Goal: Information Seeking & Learning: Learn about a topic

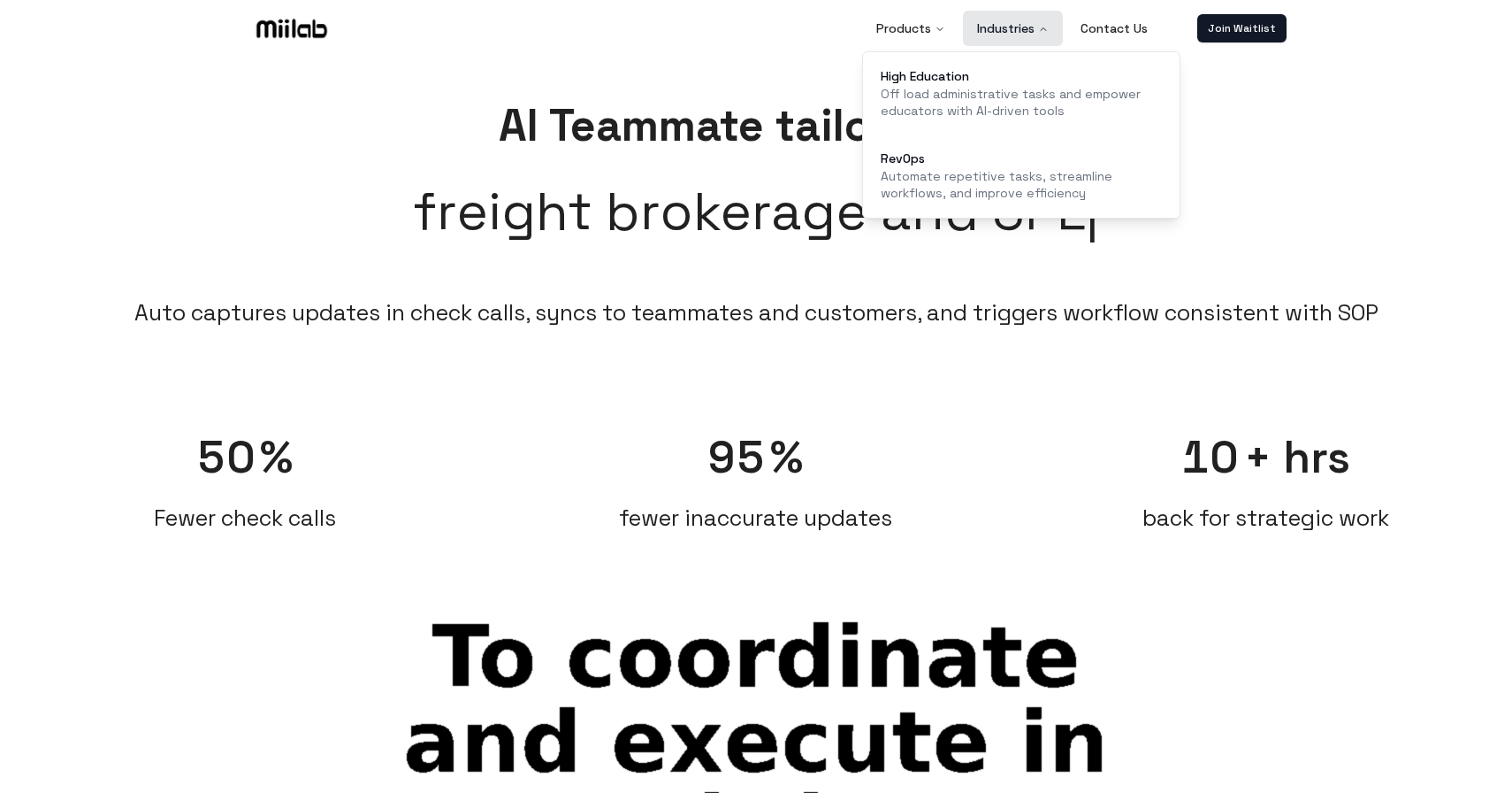
click at [1036, 30] on button "Industries" at bounding box center [1013, 29] width 100 height 35
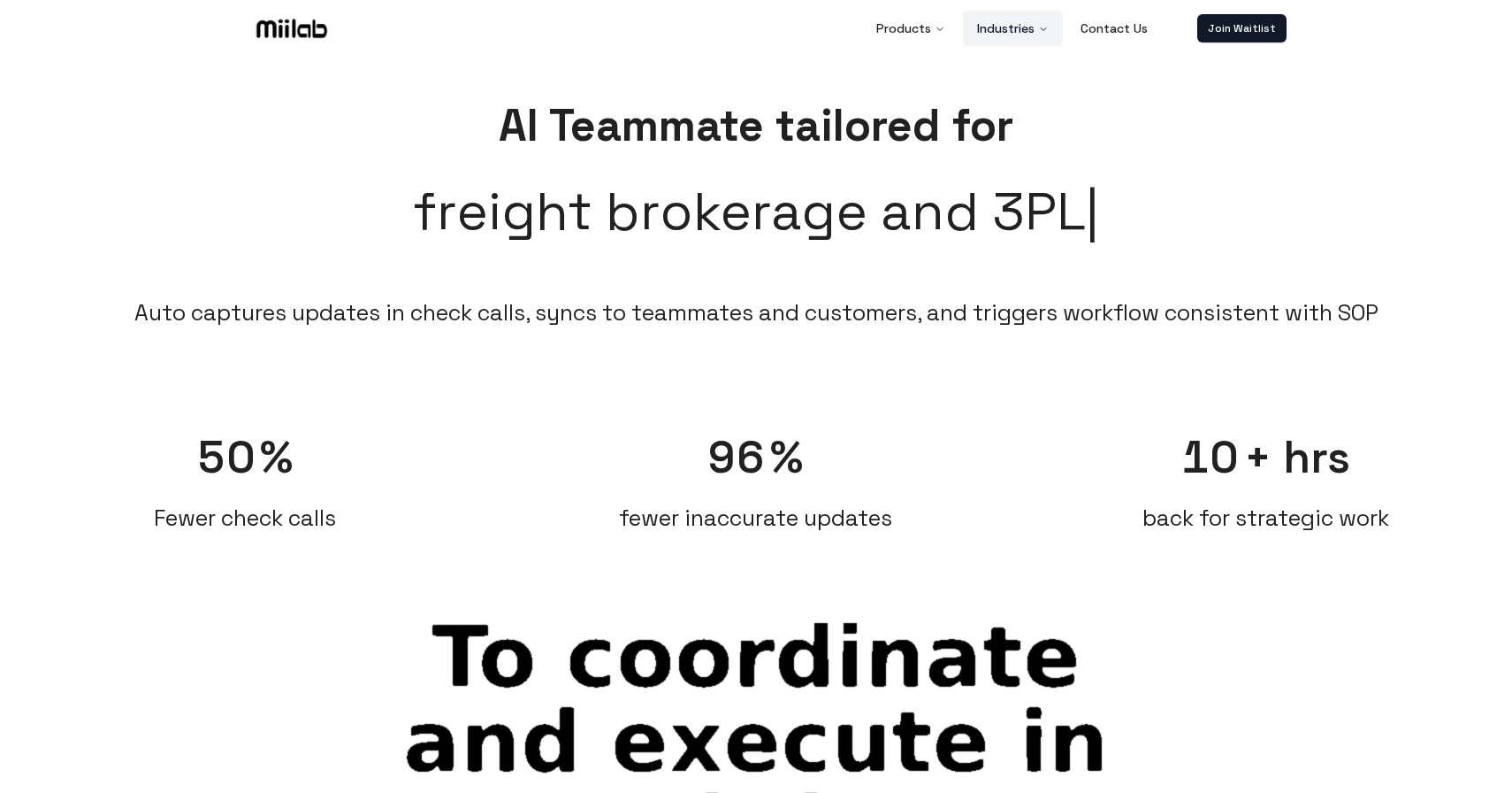
click at [1036, 30] on button "Industries" at bounding box center [1013, 29] width 100 height 35
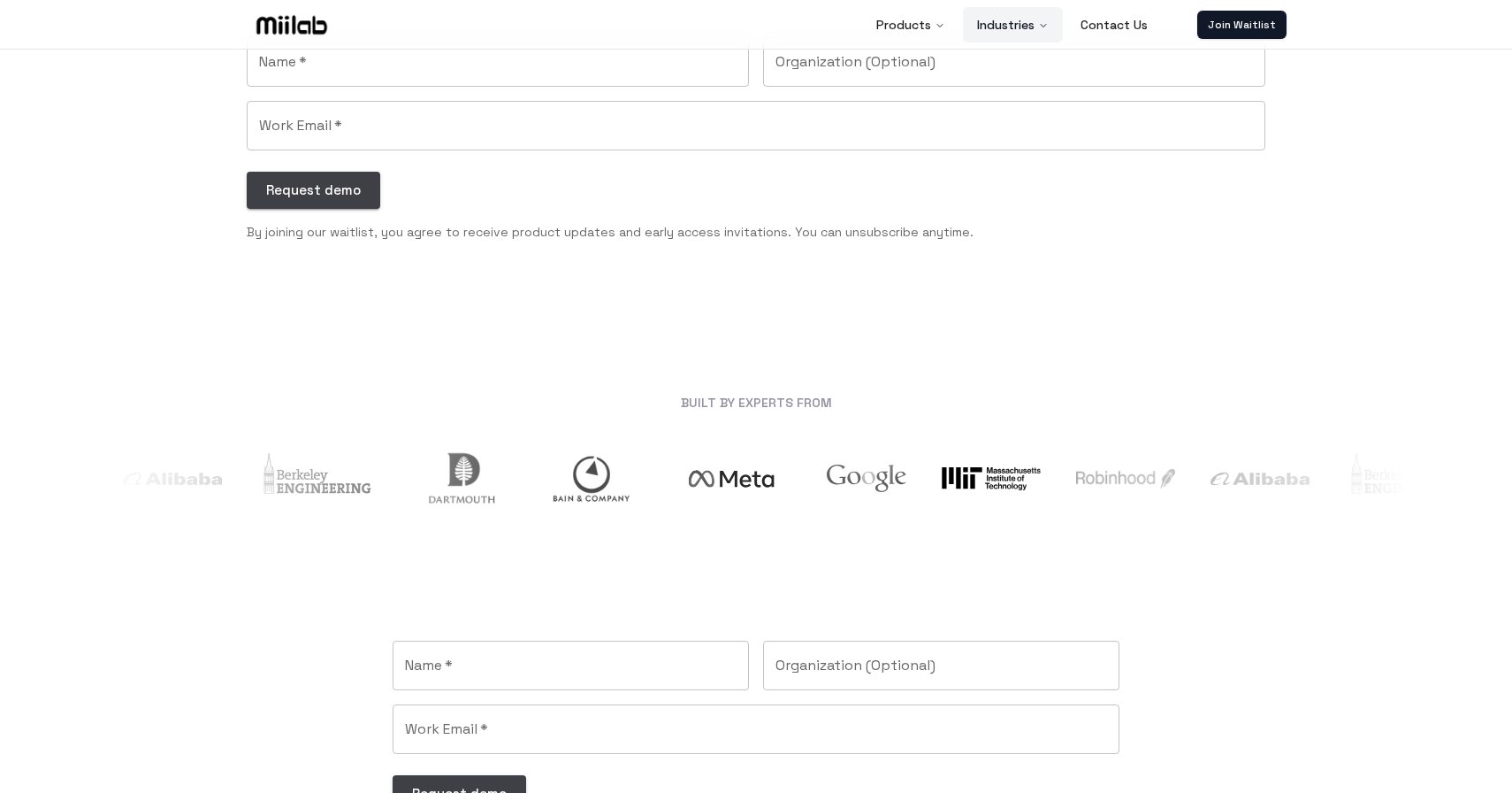
scroll to position [1477, 0]
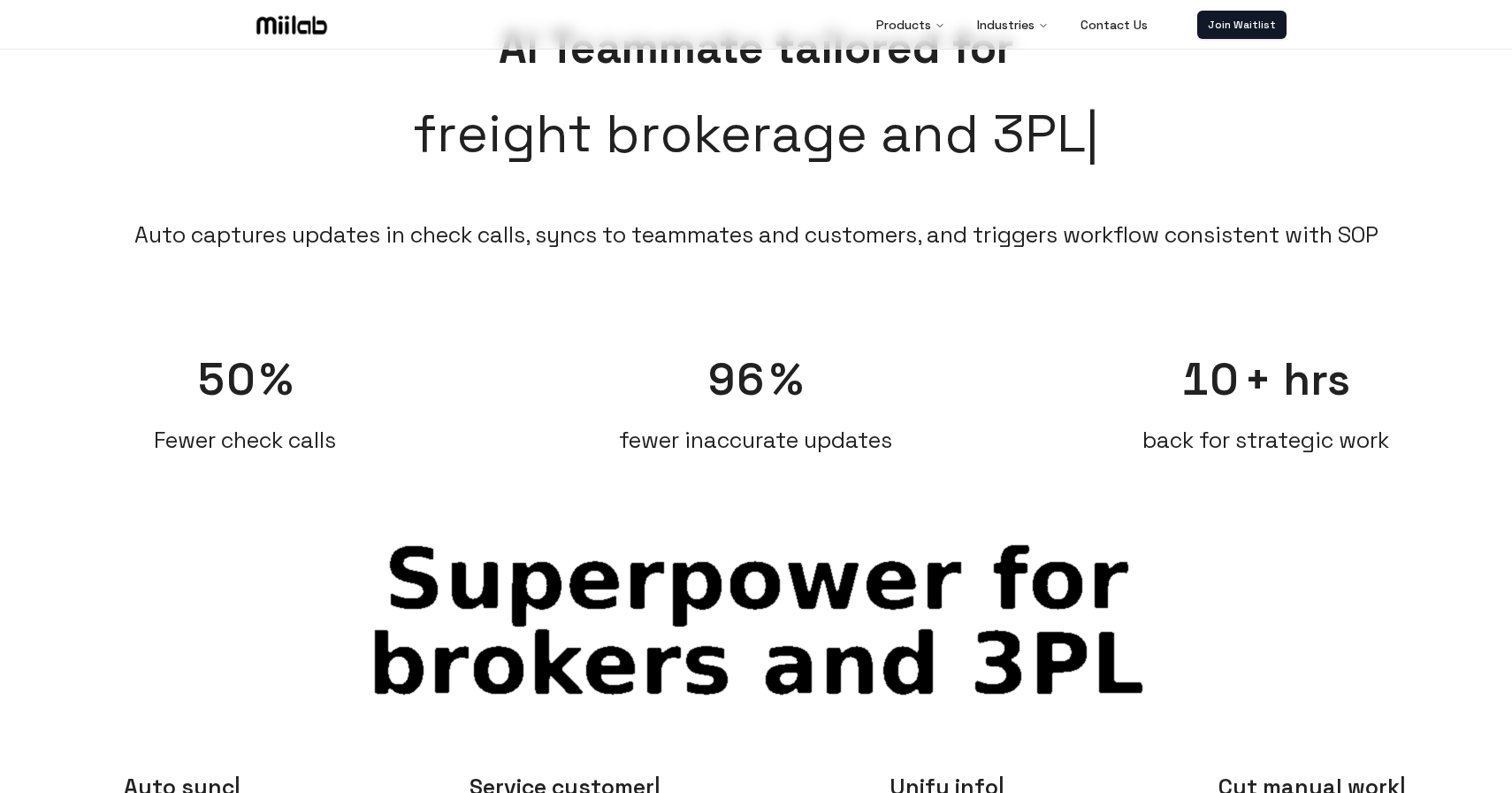
scroll to position [81, 0]
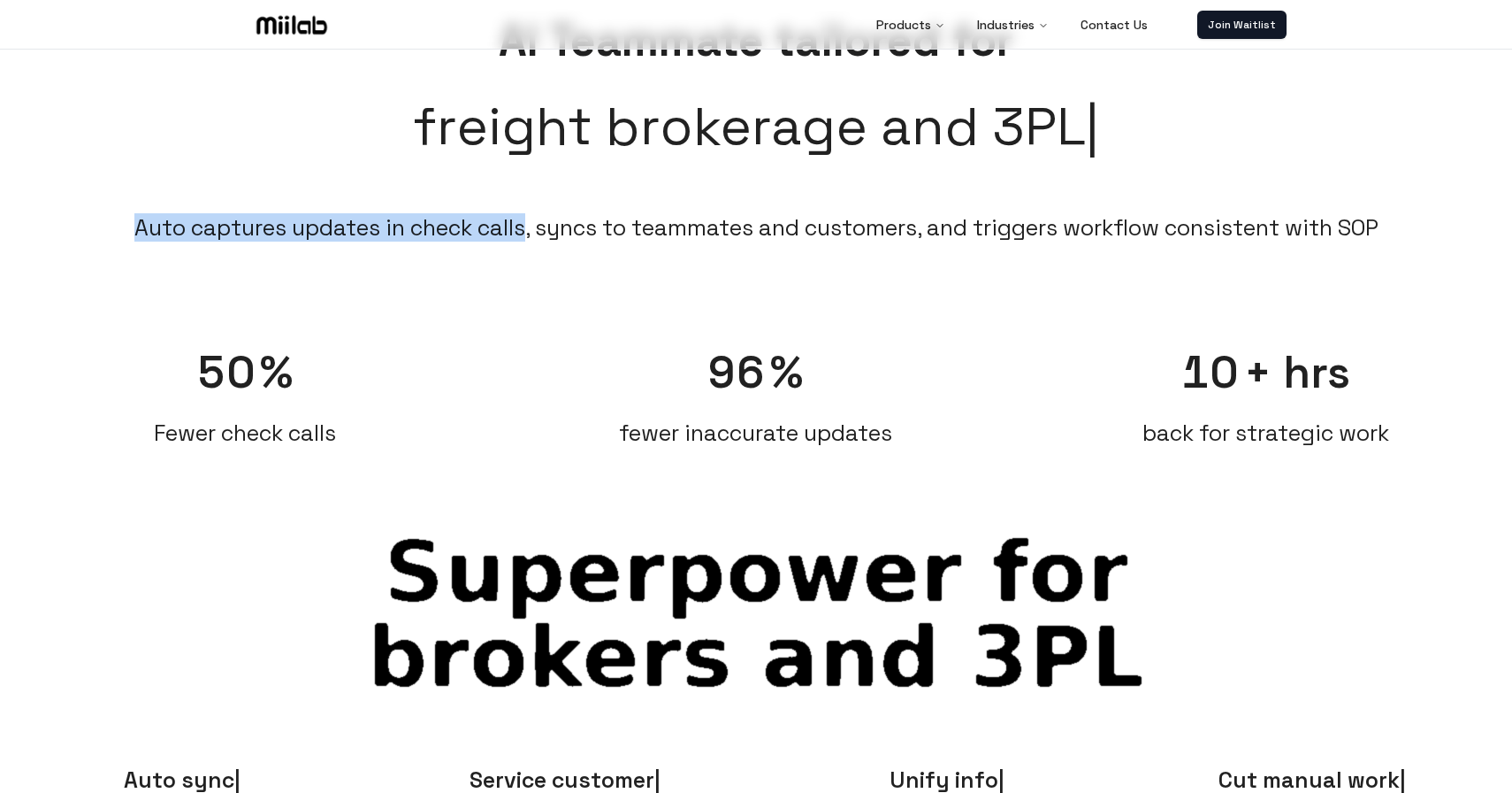
drag, startPoint x: 156, startPoint y: 231, endPoint x: 546, endPoint y: 226, distance: 390.0
click at [546, 226] on li "Auto captures updates in check calls, syncs to teammates and customers, and tri…" at bounding box center [756, 227] width 1244 height 29
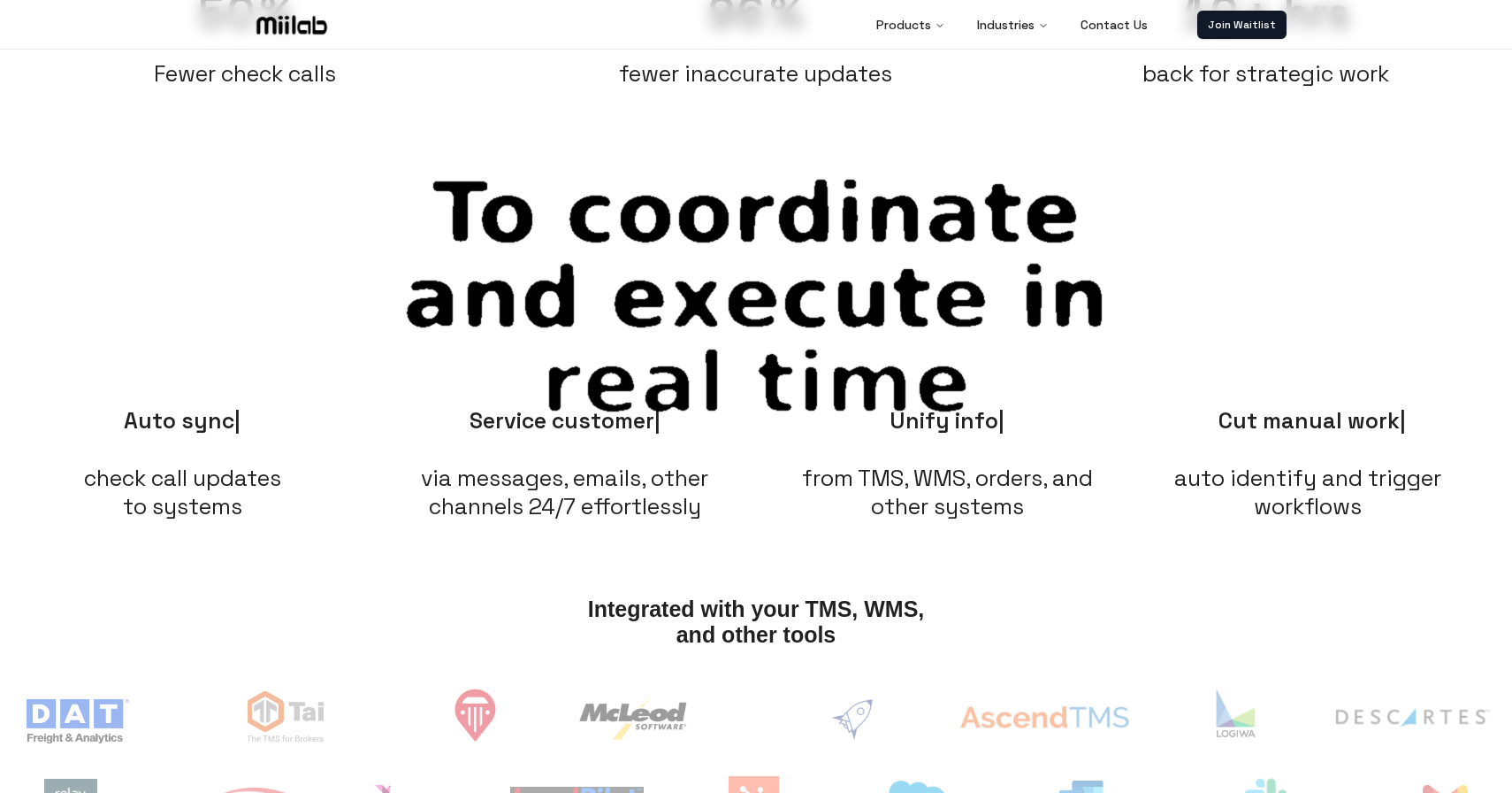
scroll to position [388, 0]
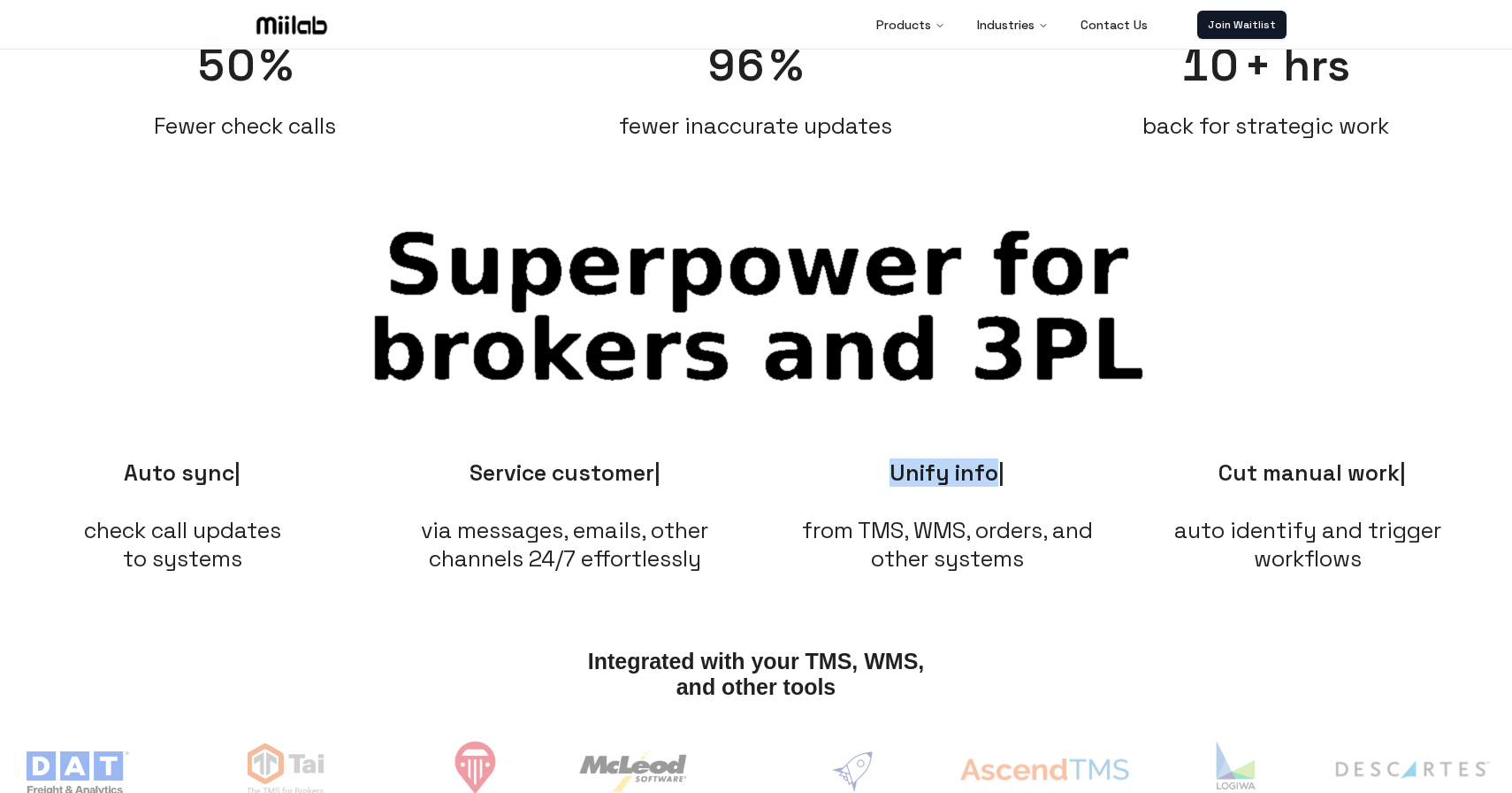
drag, startPoint x: 891, startPoint y: 467, endPoint x: 1003, endPoint y: 468, distance: 112.0
click at [1003, 468] on div "Unify info from TMS, WMS, orders, and other systems" at bounding box center [947, 511] width 365 height 143
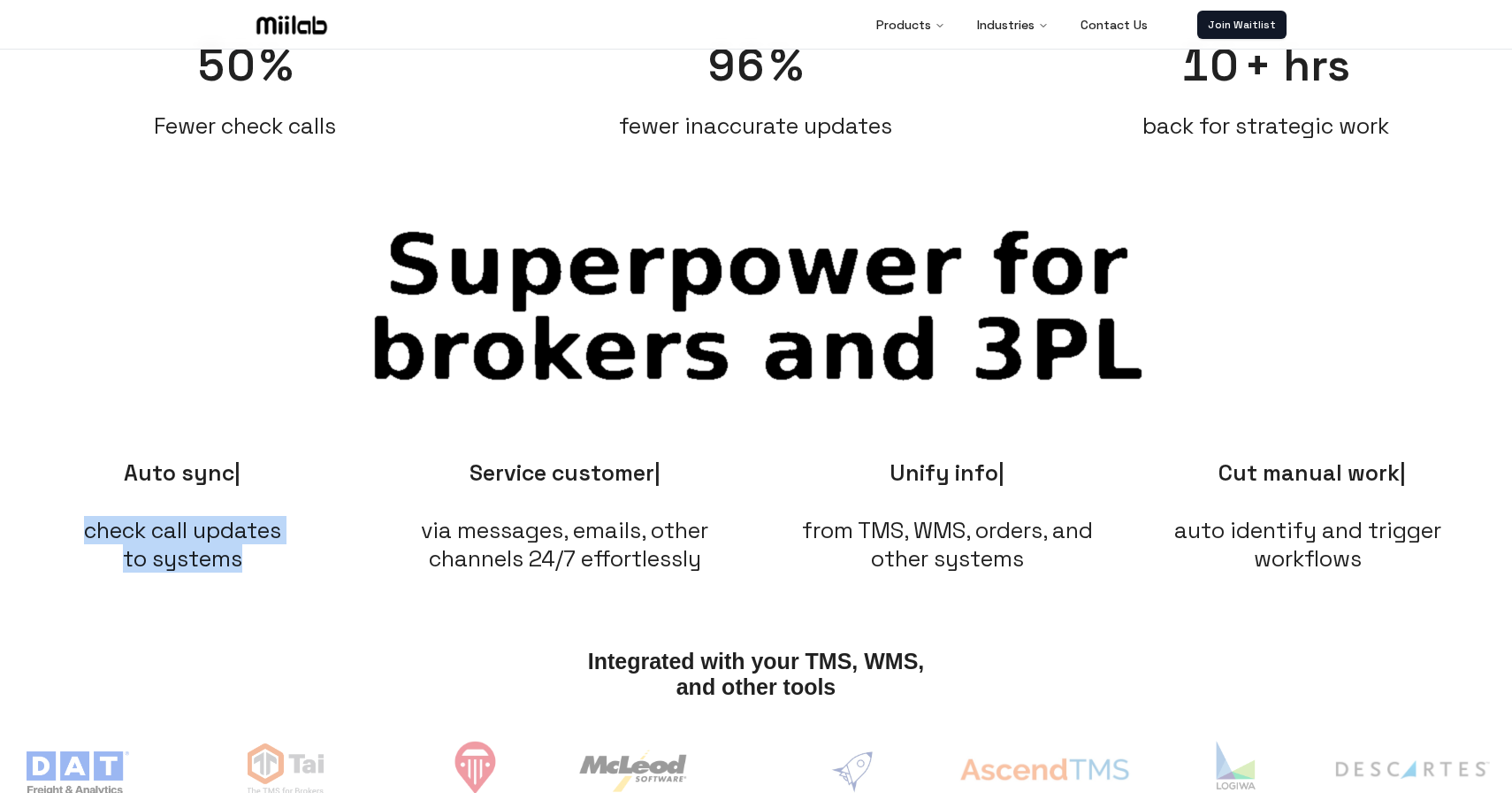
drag, startPoint x: 84, startPoint y: 534, endPoint x: 273, endPoint y: 557, distance: 190.4
click at [273, 557] on li "check call updates to systems" at bounding box center [182, 545] width 197 height 57
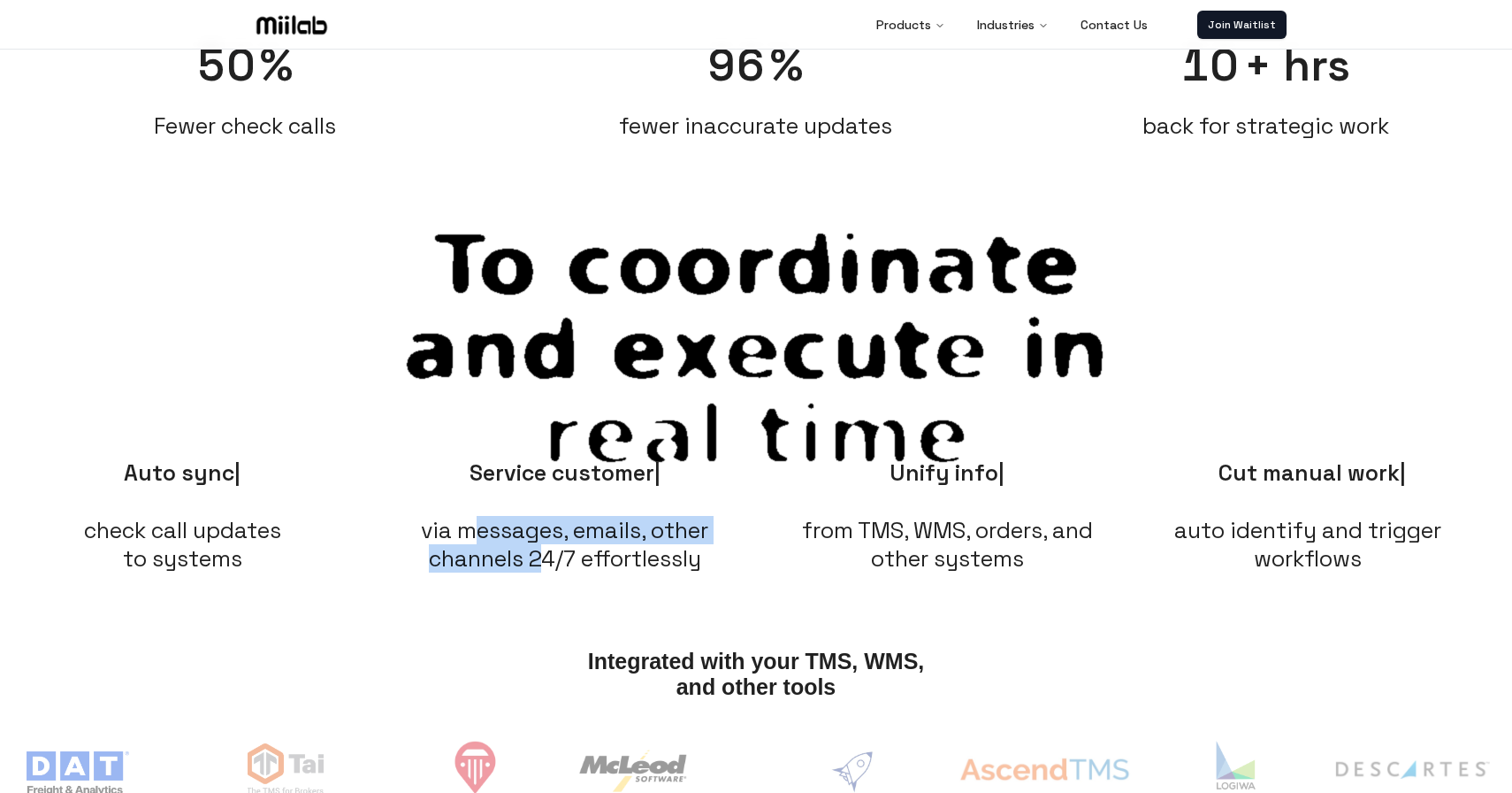
drag, startPoint x: 470, startPoint y: 523, endPoint x: 556, endPoint y: 555, distance: 91.8
click at [556, 555] on span "via messages, emails, other channels 24/7 effortlessly" at bounding box center [565, 545] width 288 height 57
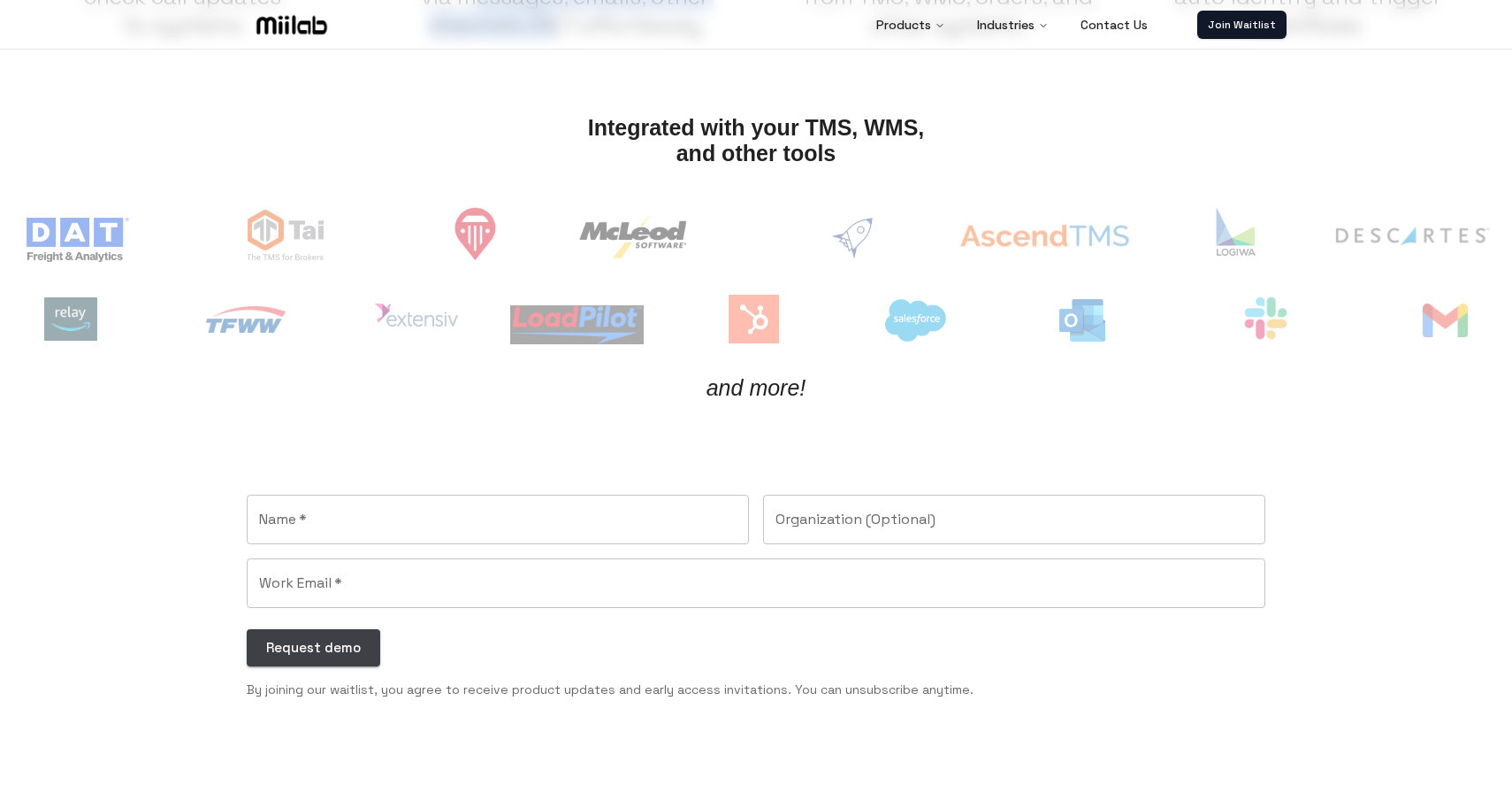
scroll to position [415, 0]
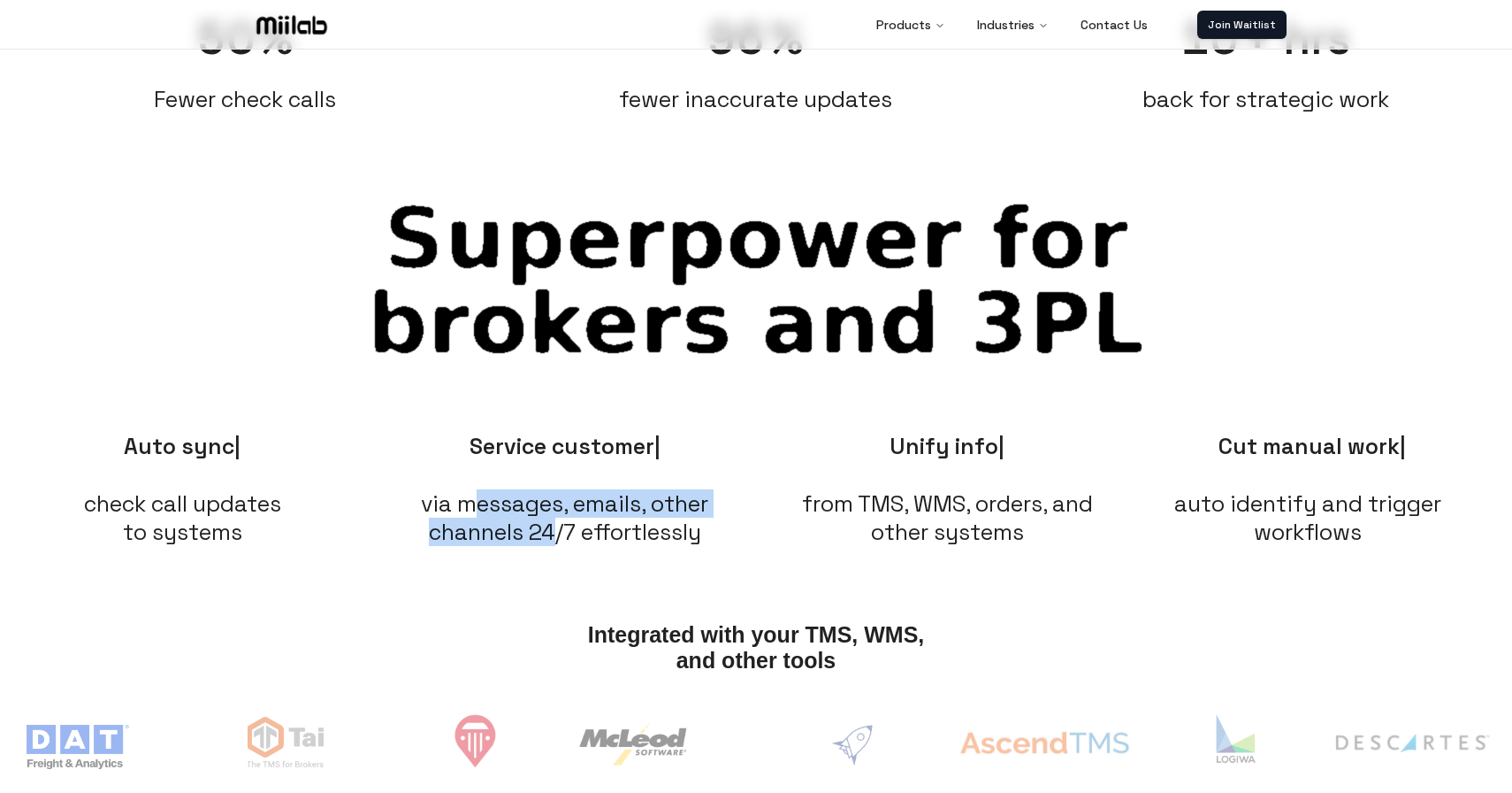
click at [582, 513] on span "via messages, emails, other channels 24/7 effortlessly" at bounding box center [565, 518] width 288 height 57
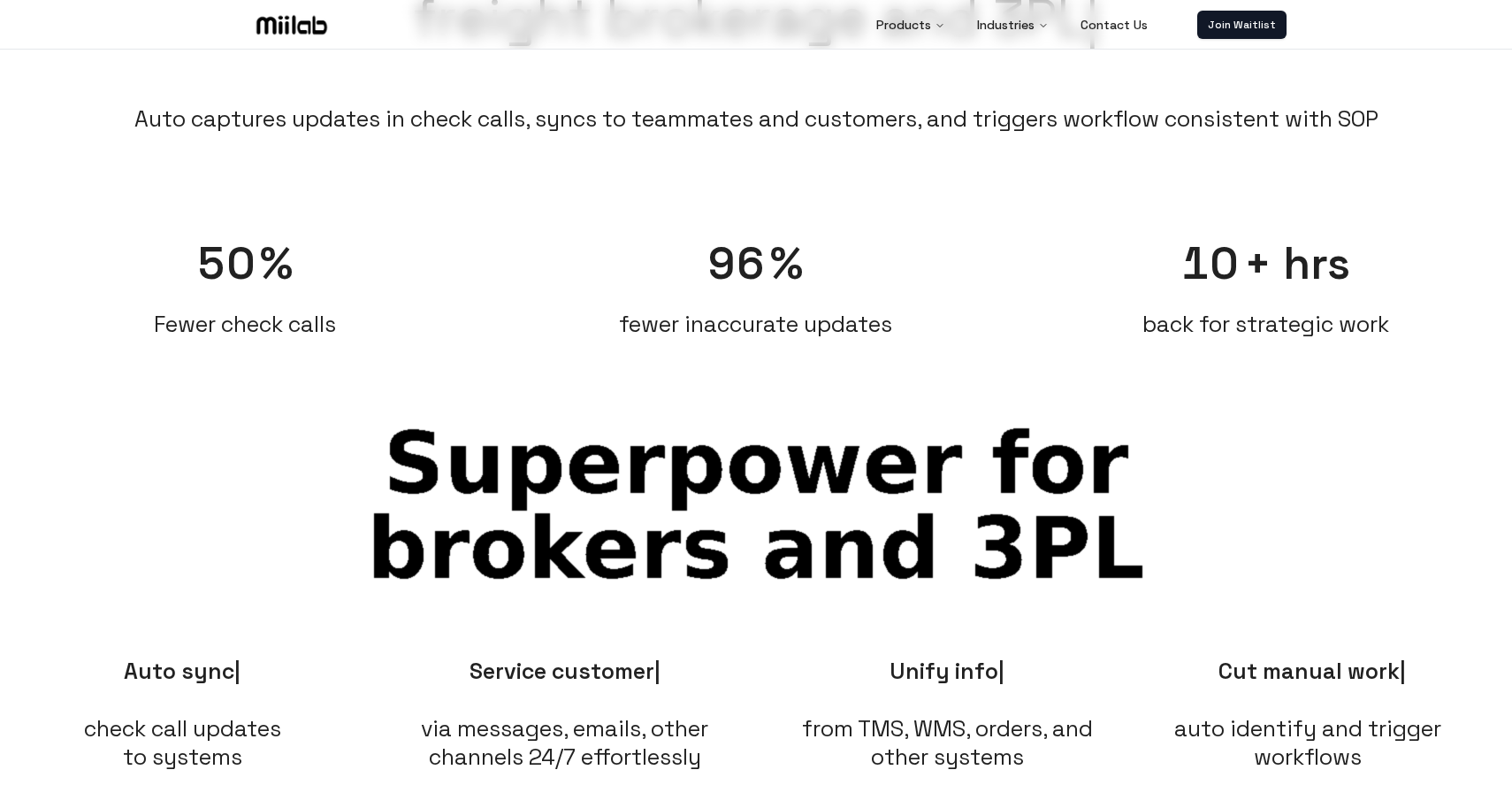
scroll to position [0, 0]
